Goal: Task Accomplishment & Management: Manage account settings

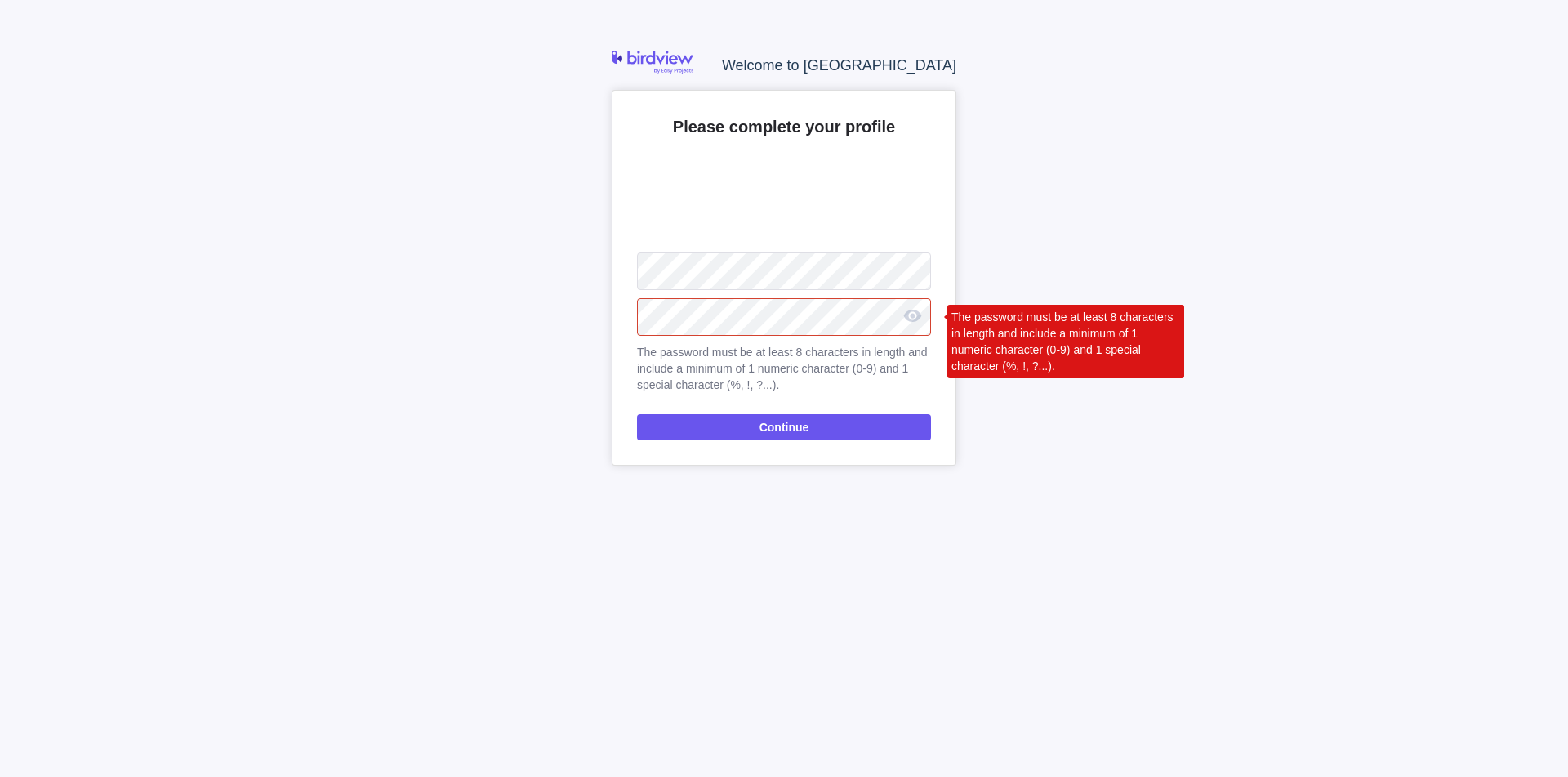
click at [596, 313] on div "Welcome to Birdview Please complete your profile Upload The password must be at…" at bounding box center [784, 388] width 1568 height 777
click at [526, 249] on div "Welcome to Birdview Please complete your profile Upload The password must be at…" at bounding box center [784, 388] width 1568 height 777
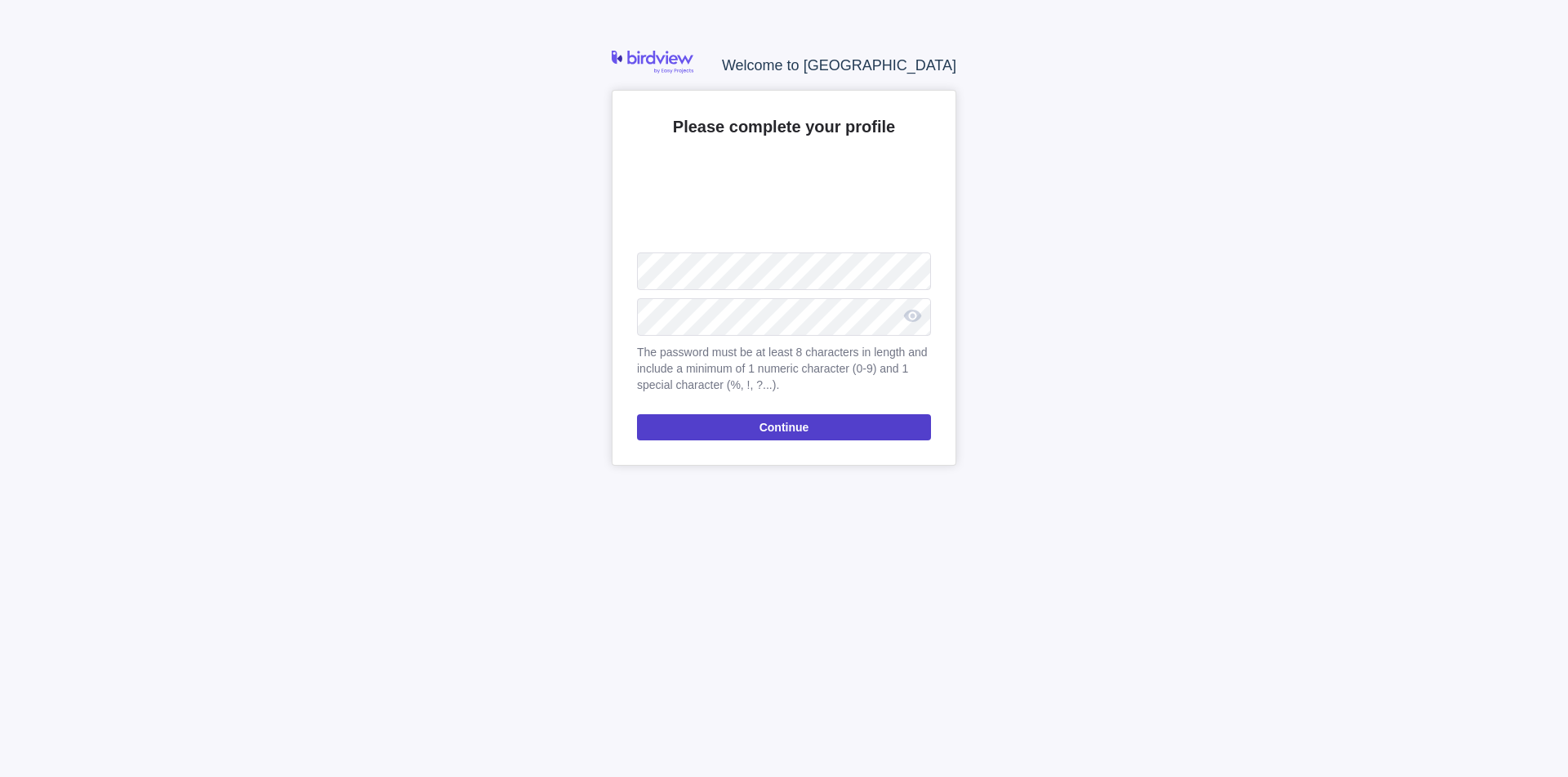
click at [764, 429] on span "Continue" at bounding box center [784, 427] width 50 height 19
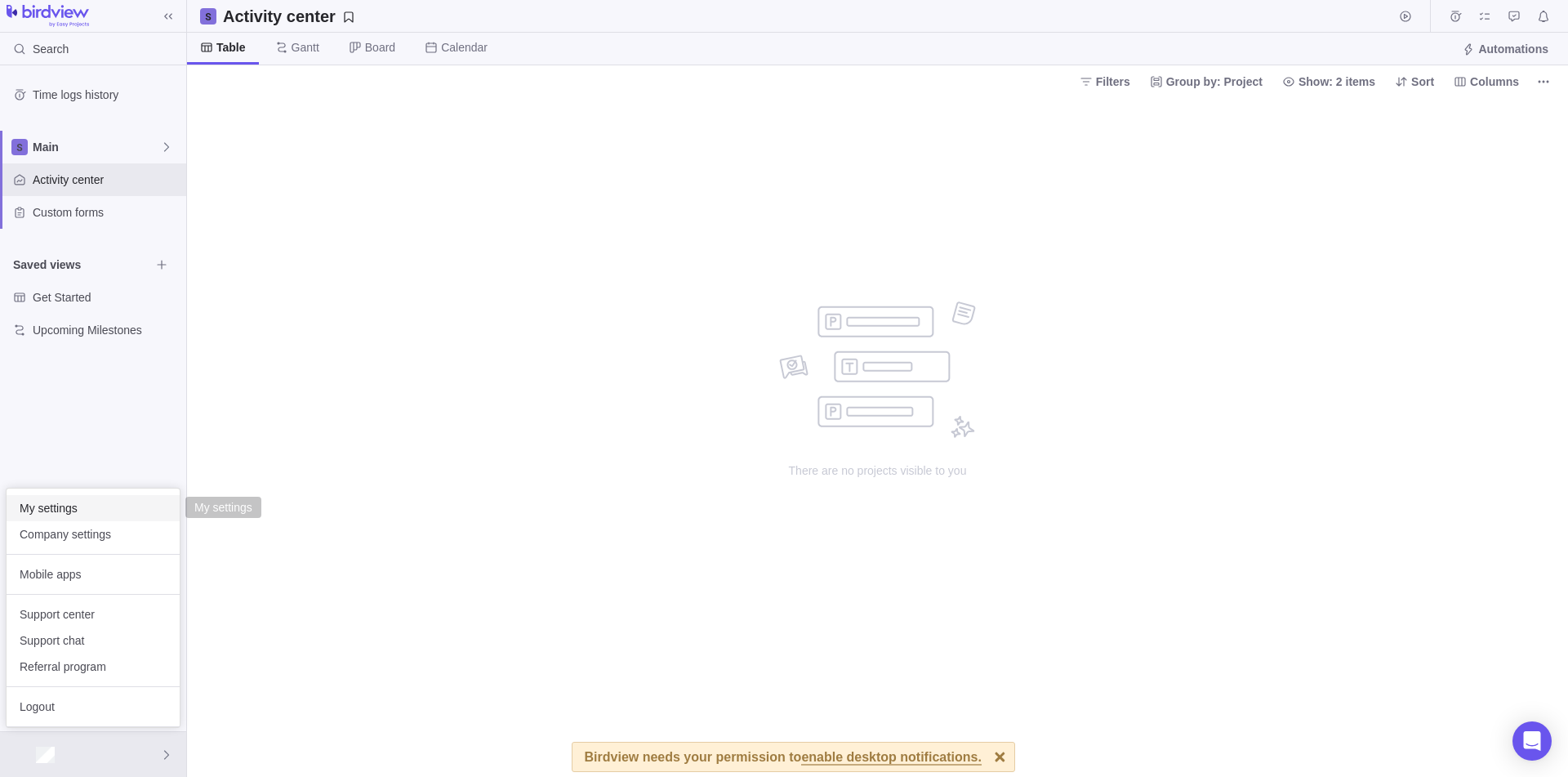
click at [77, 508] on span "My settings" at bounding box center [93, 508] width 147 height 17
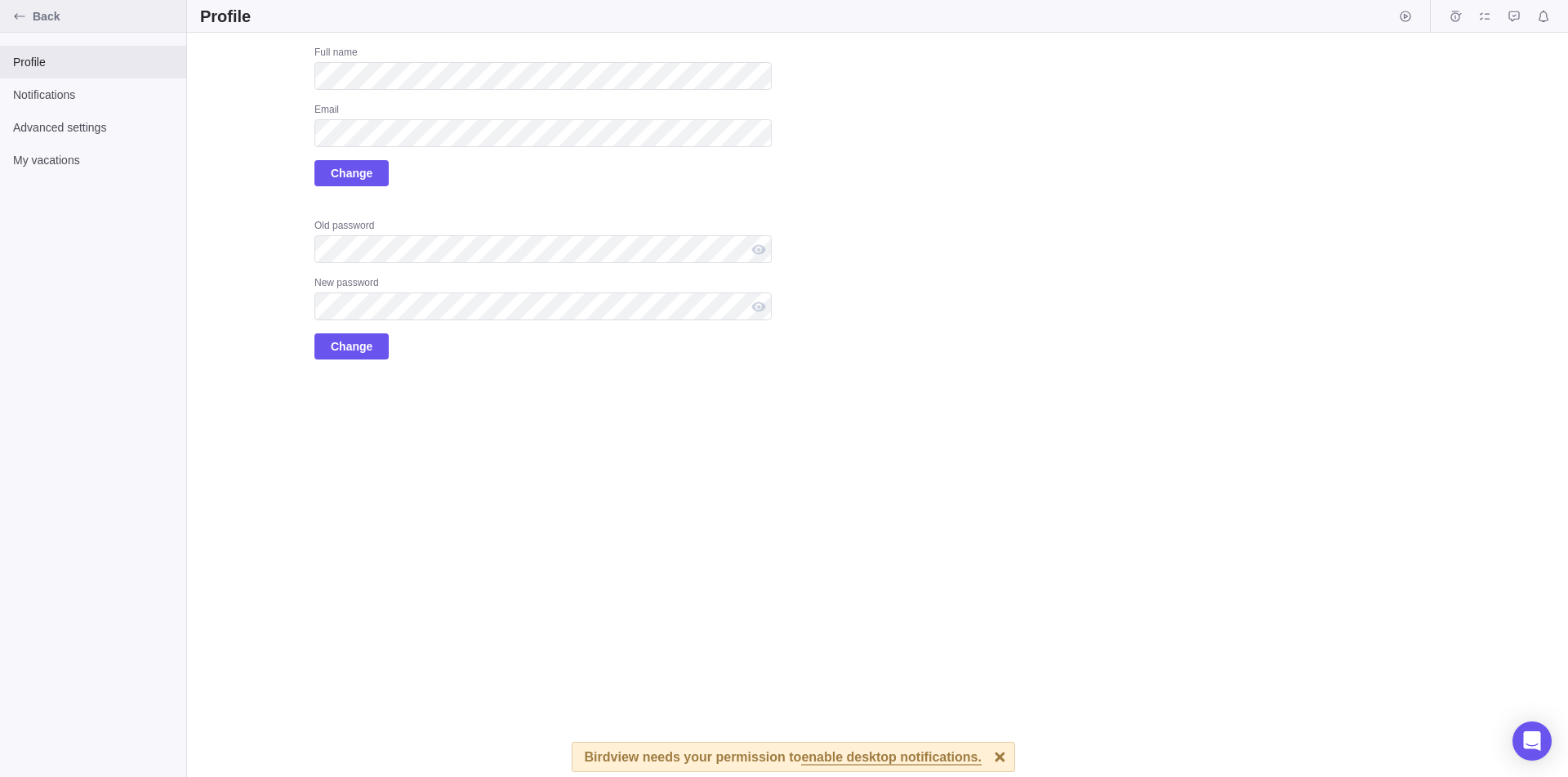
click at [16, 9] on div "Back" at bounding box center [19, 17] width 26 height 26
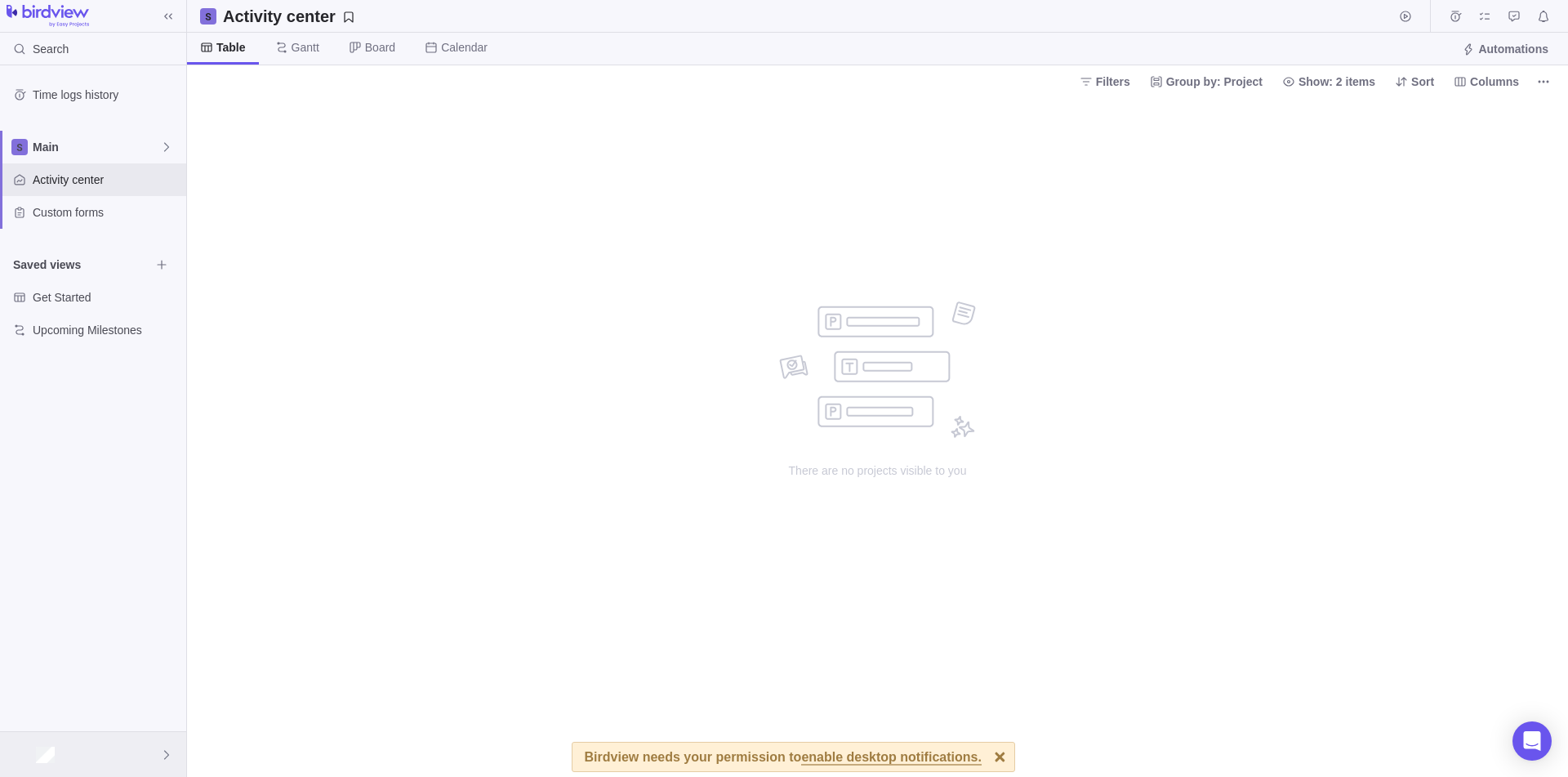
click at [84, 757] on div at bounding box center [93, 754] width 186 height 44
click at [100, 508] on span "My settings" at bounding box center [93, 508] width 147 height 17
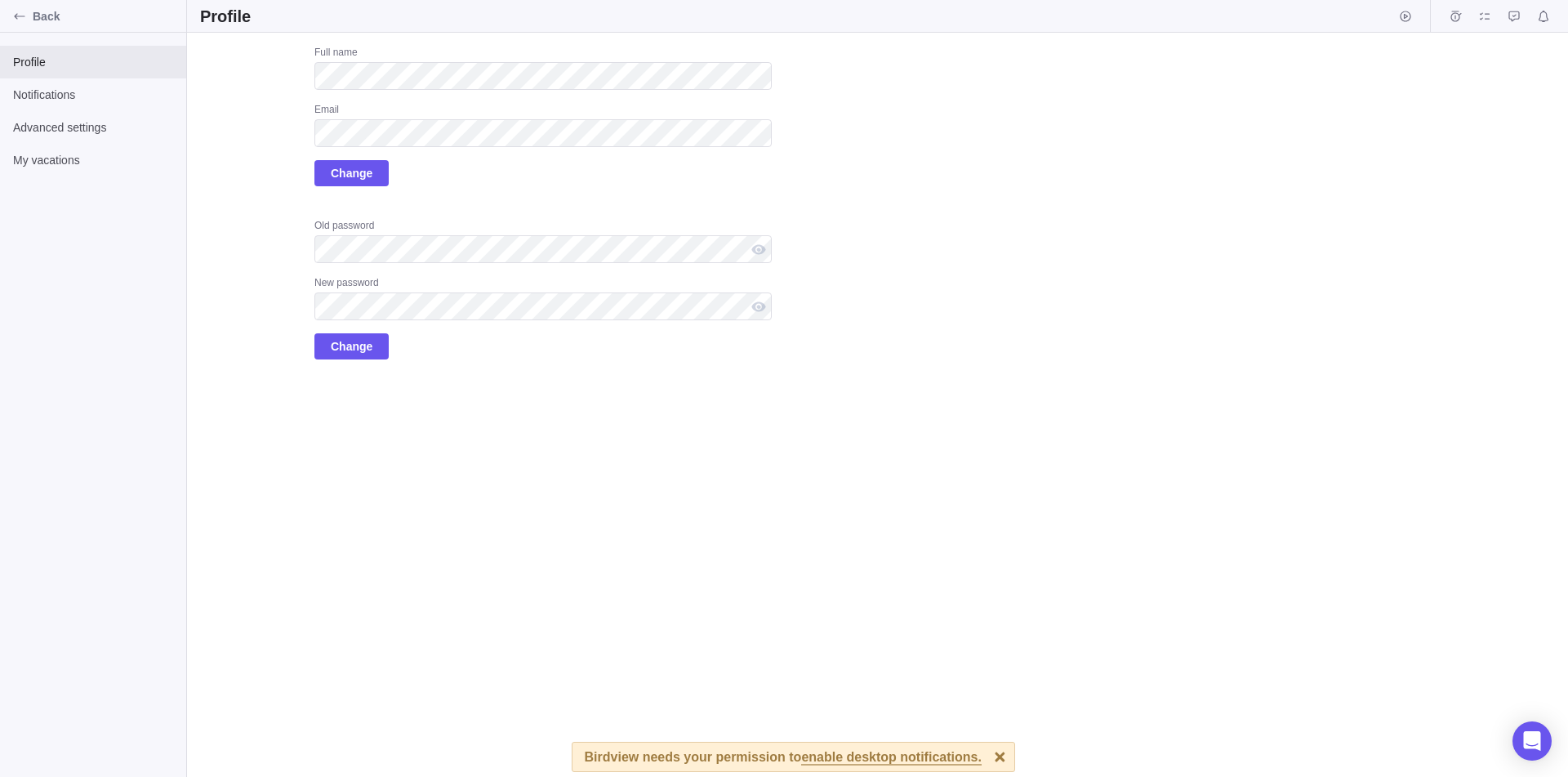
click at [536, 532] on div "Upload Full name Email Change Old password New password Change" at bounding box center [877, 404] width 1381 height 744
click at [174, 57] on div "Back Profile Notifications Advanced settings My vacations Profile Upload Full n…" at bounding box center [784, 388] width 1568 height 777
click at [359, 180] on span "Change" at bounding box center [351, 172] width 42 height 19
click at [246, 736] on span at bounding box center [253, 739] width 13 height 13
